Goal: Task Accomplishment & Management: Manage account settings

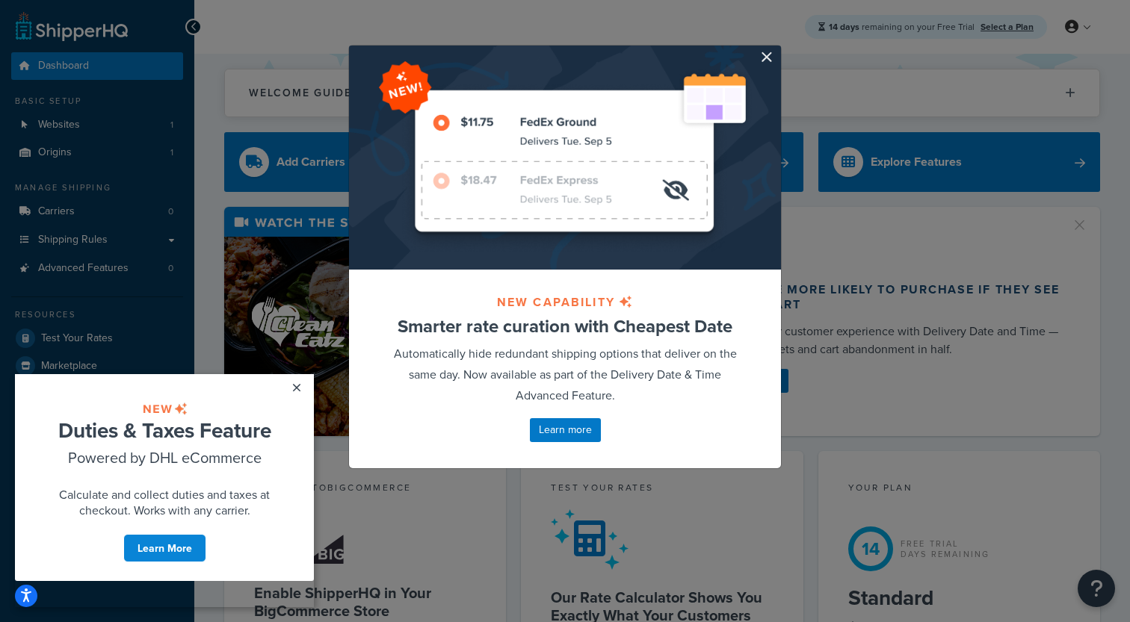
click at [760, 64] on div at bounding box center [565, 158] width 432 height 224
click at [777, 49] on button "button" at bounding box center [779, 48] width 4 height 4
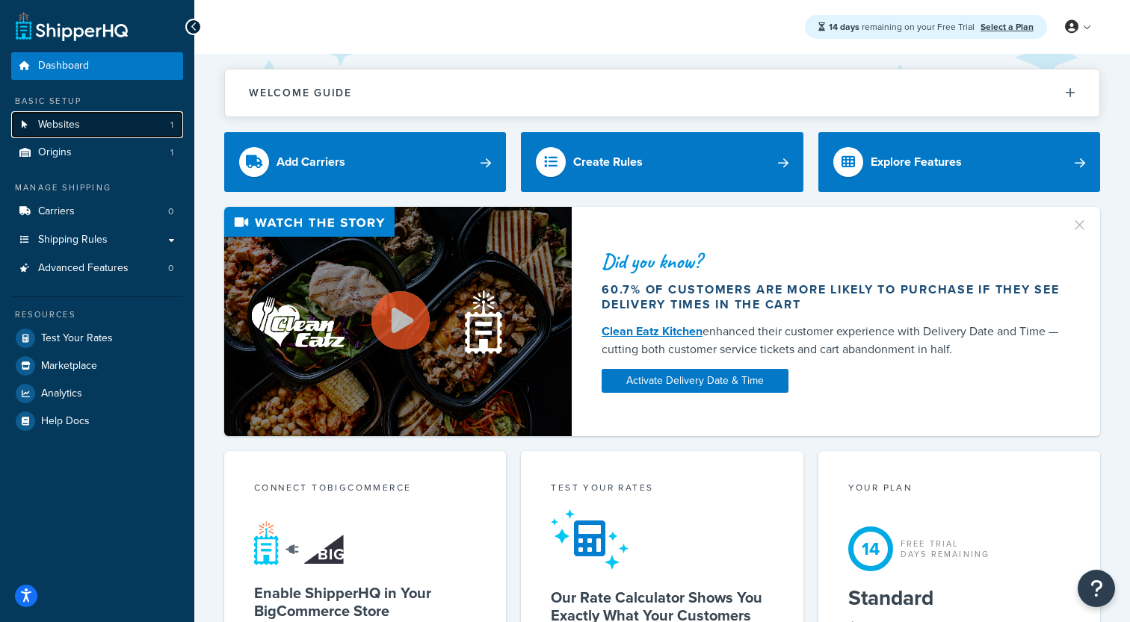
click at [161, 133] on link "Websites 1" at bounding box center [97, 125] width 172 height 28
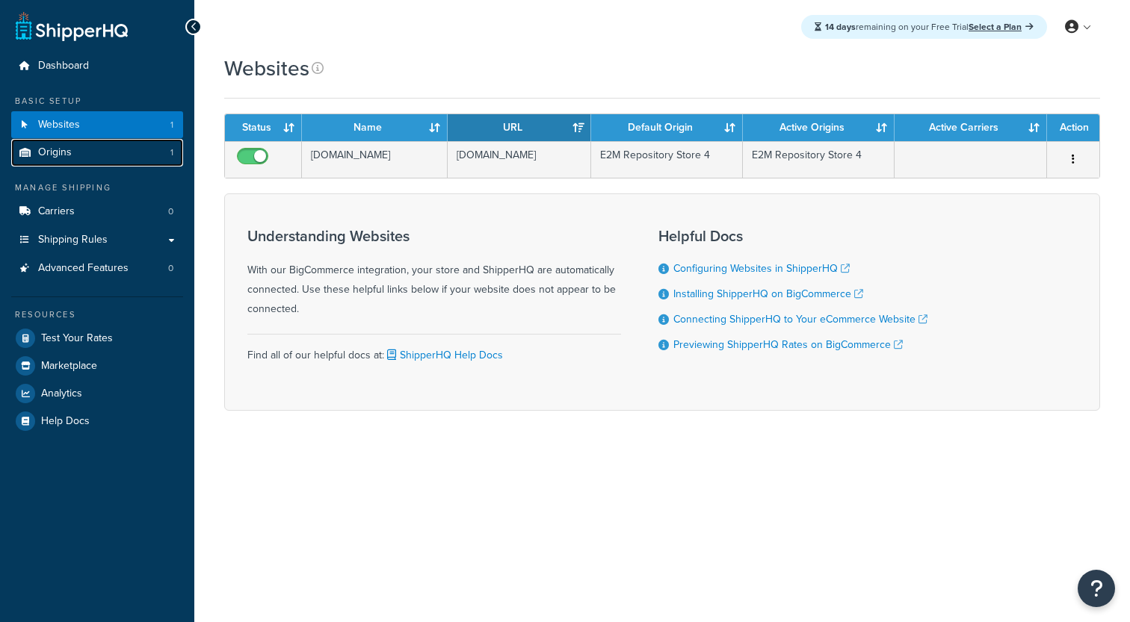
click at [152, 153] on link "Origins 1" at bounding box center [97, 153] width 172 height 28
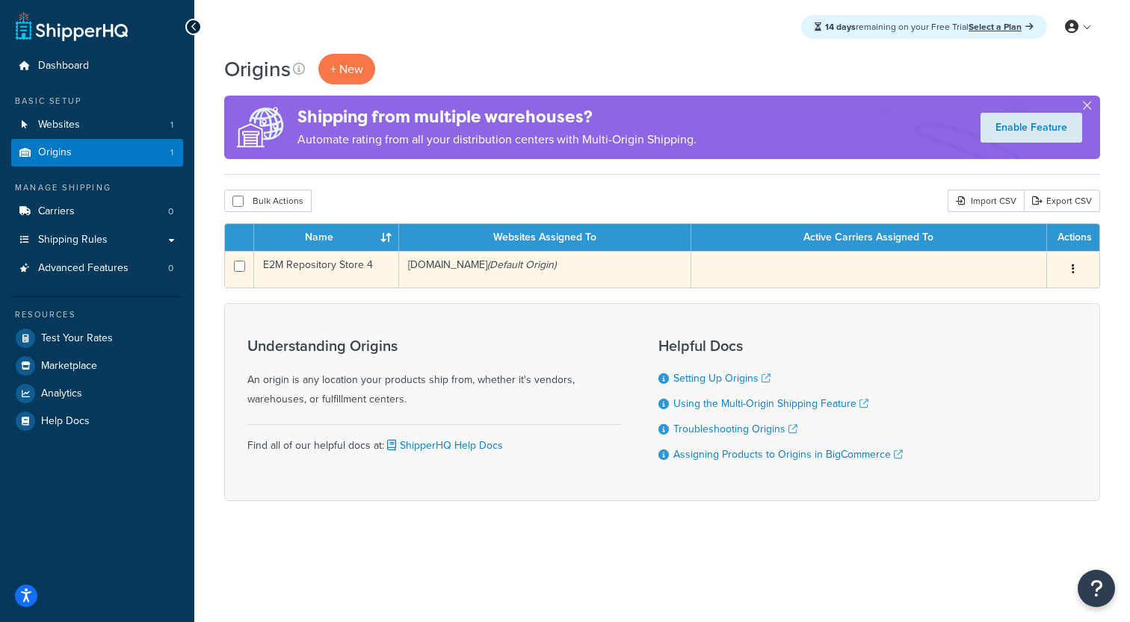
click at [312, 276] on td "E2M Repository Store 4" at bounding box center [326, 269] width 145 height 37
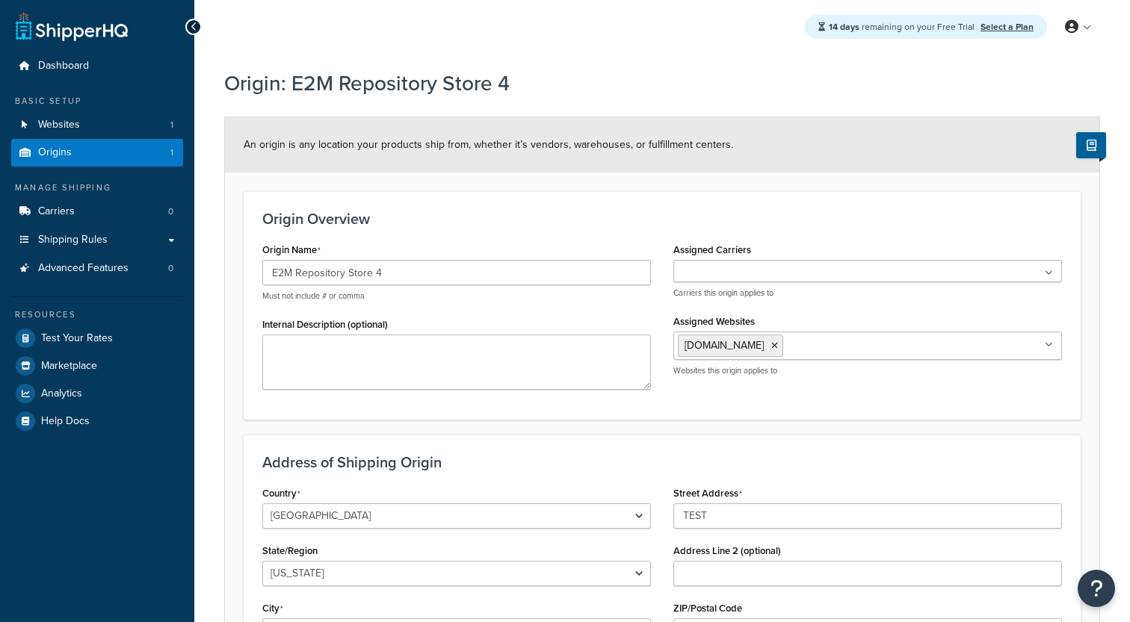
select select "32"
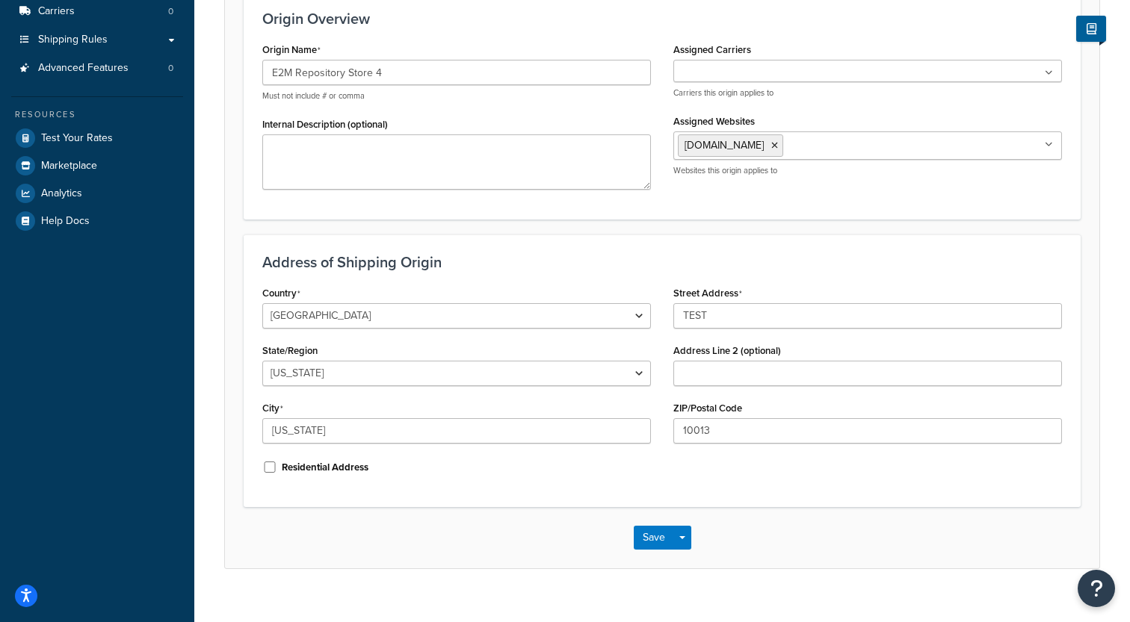
scroll to position [143, 0]
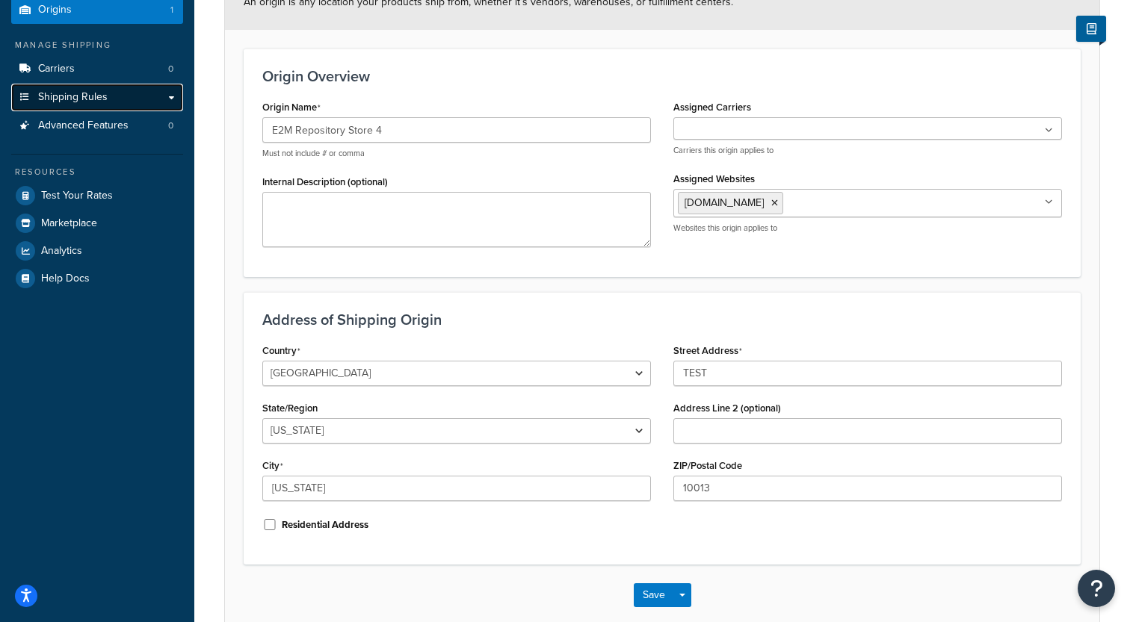
click at [120, 104] on link "Shipping Rules" at bounding box center [97, 98] width 172 height 28
